Goal: Task Accomplishment & Management: Complete application form

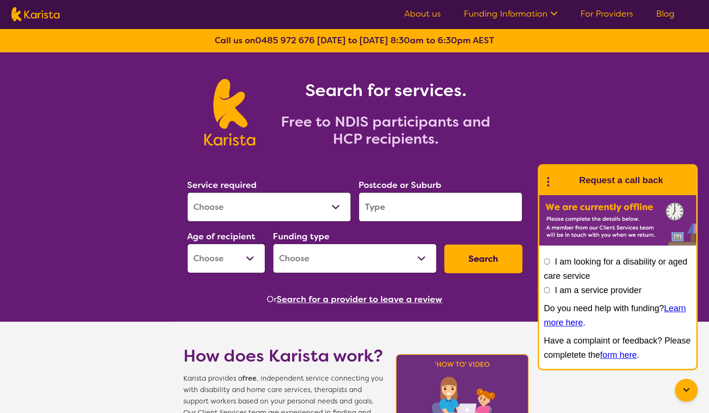
click at [607, 9] on link "For Providers" at bounding box center [606, 13] width 53 height 11
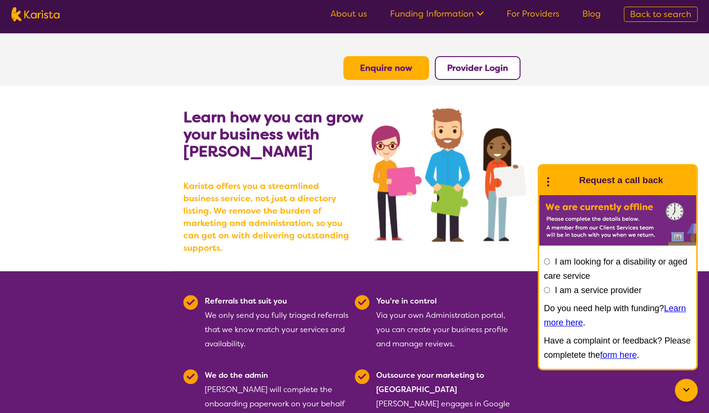
click at [547, 292] on input "I am a service provider" at bounding box center [547, 290] width 6 height 6
radio input "true"
